Goal: Entertainment & Leisure: Consume media (video, audio)

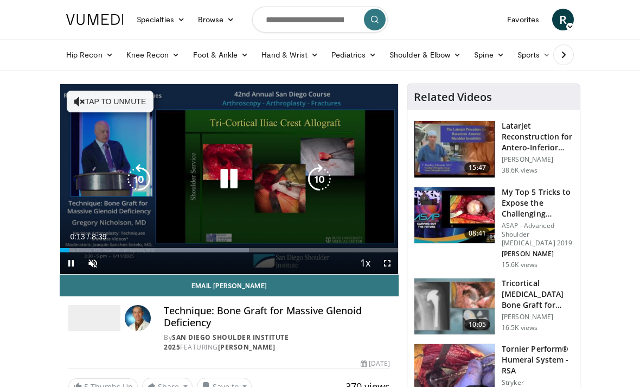
click at [109, 251] on div "Progress Bar" at bounding box center [154, 250] width 189 height 4
click at [142, 249] on div "Progress Bar" at bounding box center [199, 250] width 218 height 4
click at [168, 252] on div "Progress Bar" at bounding box center [234, 250] width 223 height 4
click at [185, 252] on div "Progress Bar" at bounding box center [261, 250] width 224 height 4
click at [233, 181] on icon "Video Player" at bounding box center [229, 179] width 30 height 30
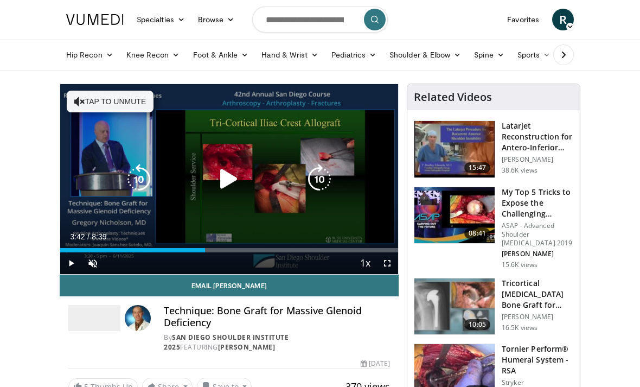
click at [227, 182] on icon "Video Player" at bounding box center [229, 179] width 30 height 30
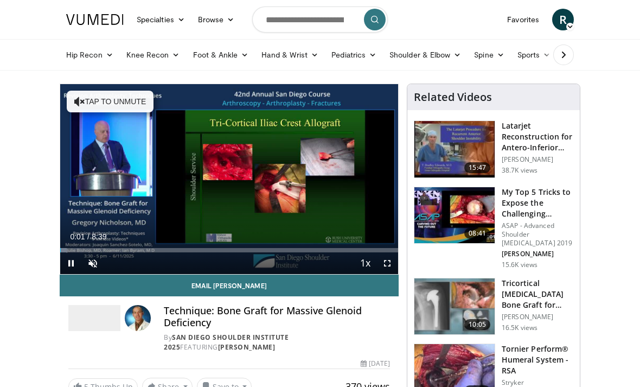
click at [212, 248] on div "Loaded : 1.89%" at bounding box center [229, 250] width 338 height 4
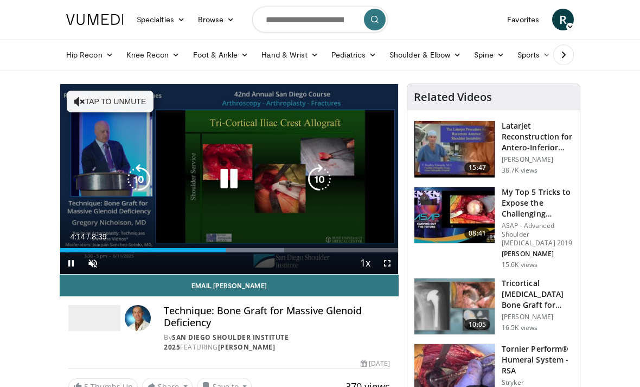
click at [243, 251] on div "Progress Bar" at bounding box center [245, 250] width 75 height 4
click at [272, 251] on div "Progress Bar" at bounding box center [303, 250] width 190 height 4
click at [275, 251] on div "Progress Bar" at bounding box center [167, 250] width 215 height 4
click at [319, 250] on div "Progress Bar" at bounding box center [303, 250] width 190 height 4
click at [335, 248] on div "Progress Bar" at bounding box center [303, 250] width 190 height 4
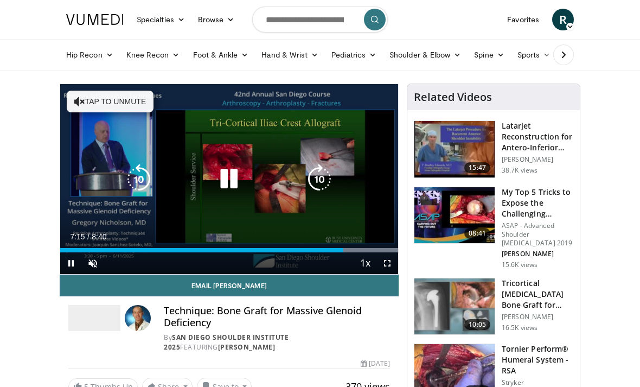
click at [355, 382] on li "1.75x" at bounding box center [340, 393] width 109 height 22
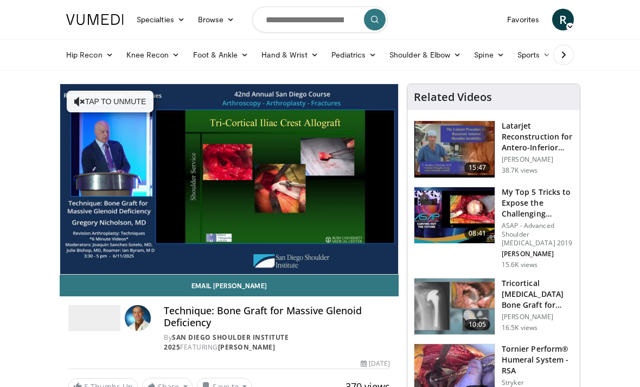
click at [541, 216] on h3 "My Top 5 Tricks to Expose the Challenging Glenoid" at bounding box center [538, 203] width 72 height 33
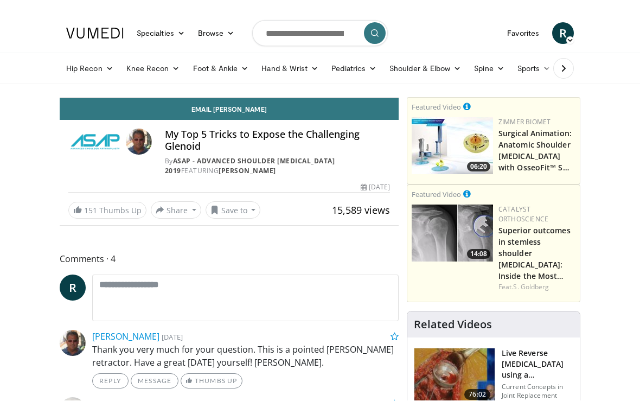
scroll to position [13, 0]
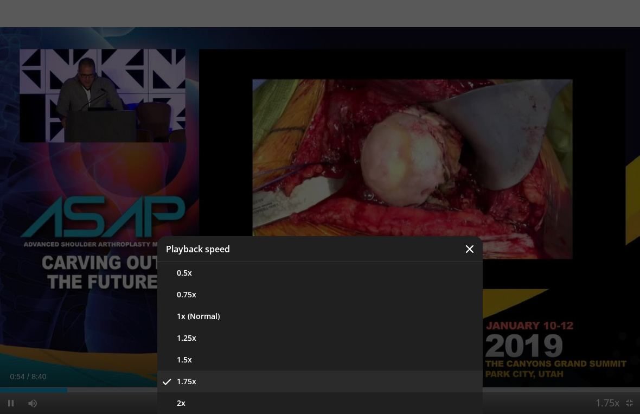
click at [215, 317] on button "1x (Normal)" at bounding box center [320, 316] width 326 height 22
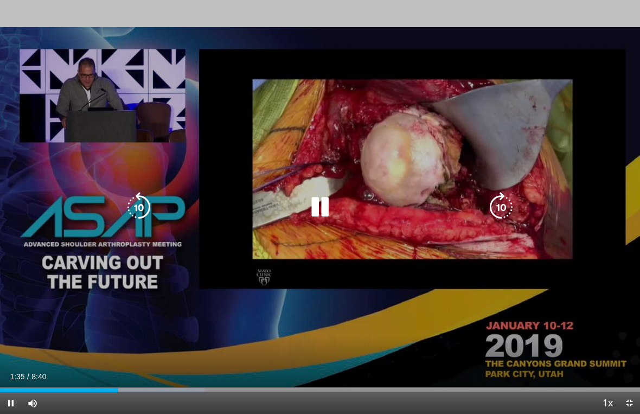
click at [144, 386] on div "Progress Bar" at bounding box center [140, 390] width 128 height 4
click at [171, 386] on div "Progress Bar" at bounding box center [85, 390] width 171 height 4
click at [227, 386] on div "Progress Bar" at bounding box center [231, 390] width 106 height 4
click at [233, 386] on div "Progress Bar" at bounding box center [116, 390] width 233 height 4
click at [272, 386] on div "Progress Bar" at bounding box center [258, 390] width 85 height 4
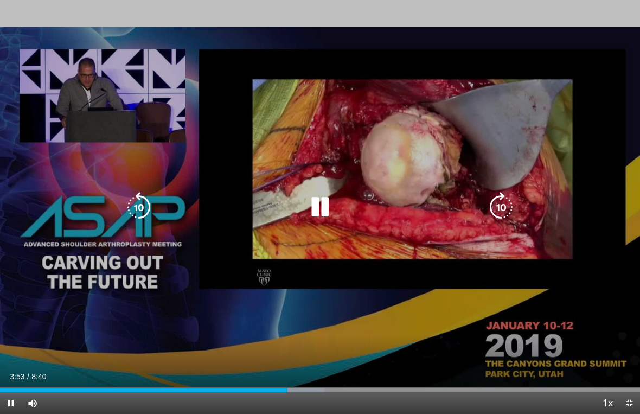
click at [299, 386] on div "Progress Bar" at bounding box center [287, 390] width 76 height 4
click at [320, 386] on div "Progress Bar" at bounding box center [293, 390] width 73 height 4
click at [345, 386] on div "Progress Bar" at bounding box center [309, 390] width 71 height 4
click at [379, 386] on div "Progress Bar" at bounding box center [332, 390] width 100 height 4
click at [399, 386] on div "Progress Bar" at bounding box center [350, 390] width 109 height 4
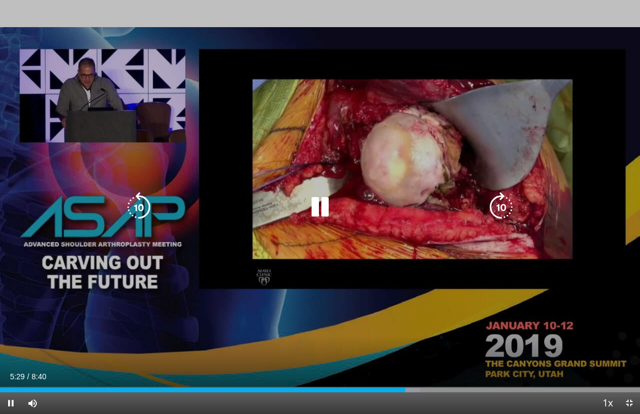
click at [425, 386] on div "Loaded : 65.57%" at bounding box center [320, 390] width 640 height 4
click at [449, 386] on div "Loaded : 70.04%" at bounding box center [320, 390] width 640 height 4
click at [492, 386] on div "Progress Bar" at bounding box center [468, 390] width 74 height 4
click at [516, 386] on div "Loaded : 80.45%" at bounding box center [320, 390] width 640 height 4
click at [550, 386] on div "Loaded : 84.43%" at bounding box center [320, 390] width 640 height 4
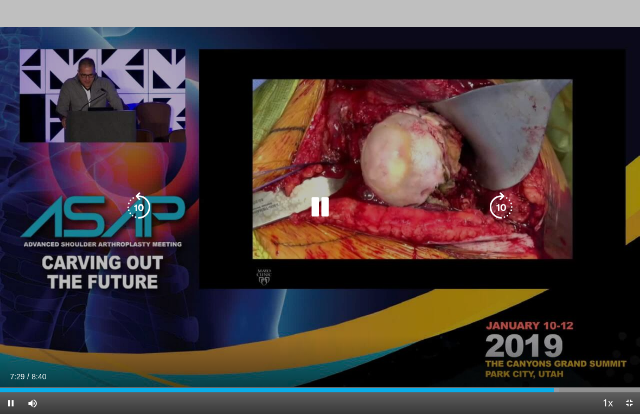
click at [554, 386] on div "Progress Bar" at bounding box center [277, 390] width 554 height 4
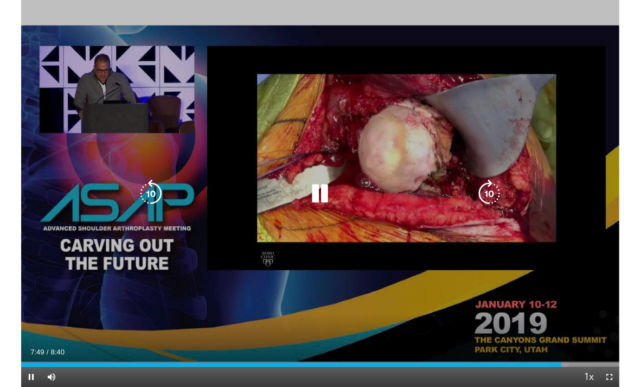
scroll to position [0, 0]
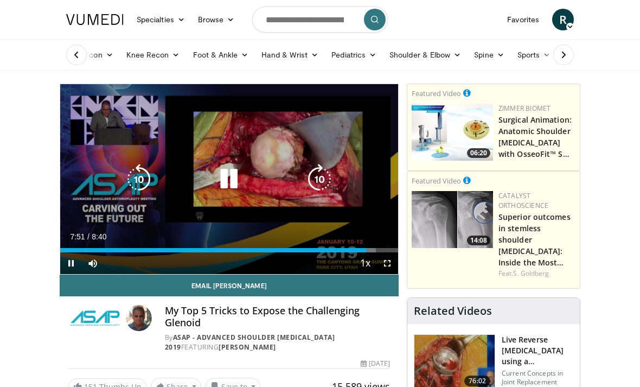
click at [226, 181] on icon "Video Player" at bounding box center [229, 179] width 30 height 30
